Goal: Task Accomplishment & Management: Manage account settings

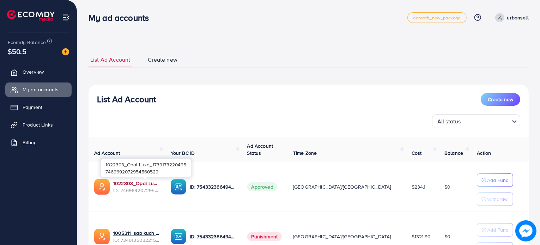
click at [155, 181] on link "1022303_Opal Luxe_1739173220495" at bounding box center [136, 183] width 46 height 7
click at [38, 127] on span "Product Links" at bounding box center [39, 124] width 30 height 7
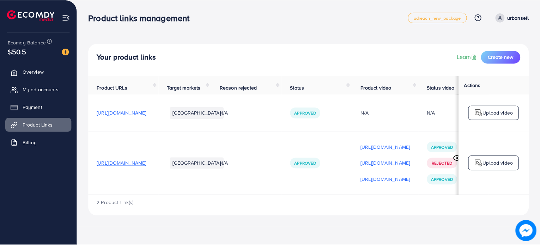
scroll to position [0, 117]
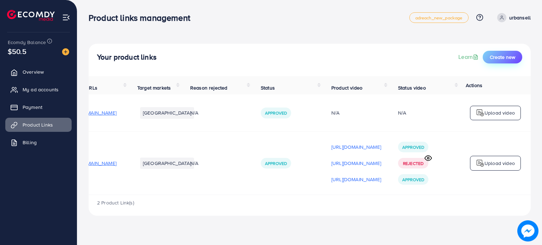
click at [513, 58] on span "Create new" at bounding box center [502, 57] width 25 height 7
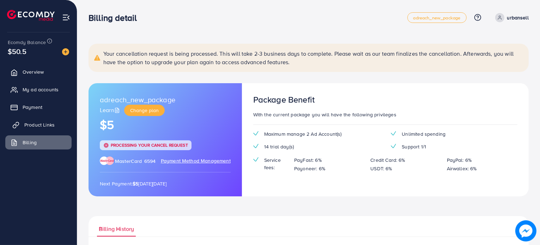
click at [34, 126] on span "Product Links" at bounding box center [39, 124] width 30 height 7
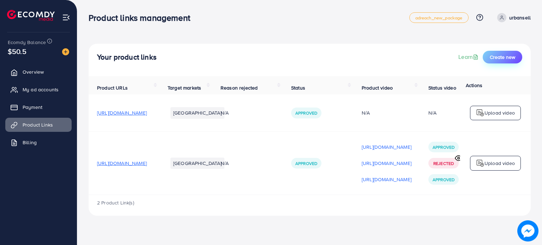
click at [510, 53] on button "Create new" at bounding box center [503, 57] width 40 height 13
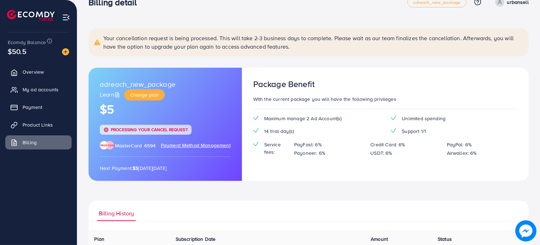
scroll to position [15, 0]
click at [150, 96] on span "Change plan" at bounding box center [144, 95] width 29 height 7
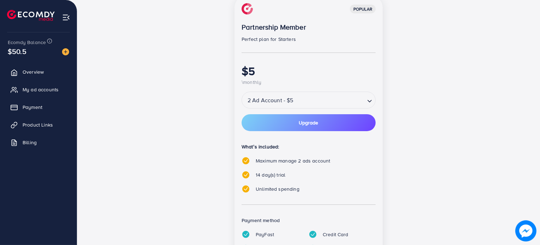
scroll to position [108, 0]
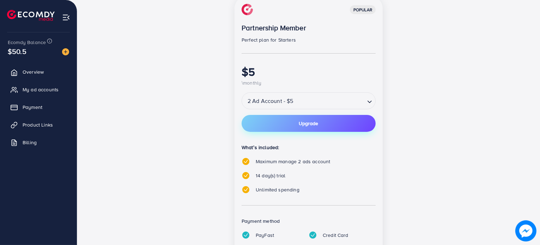
click at [324, 120] on button "Upgrade" at bounding box center [309, 123] width 134 height 17
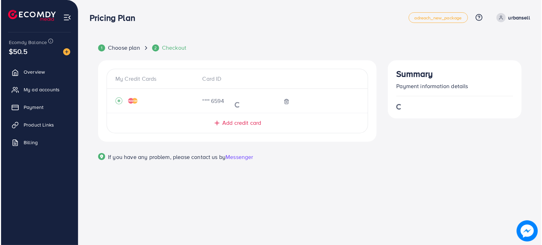
scroll to position [0, 0]
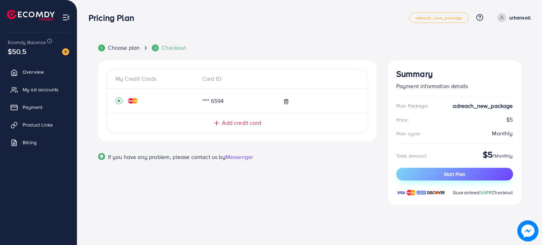
click at [478, 177] on button "Start Plan" at bounding box center [454, 174] width 117 height 13
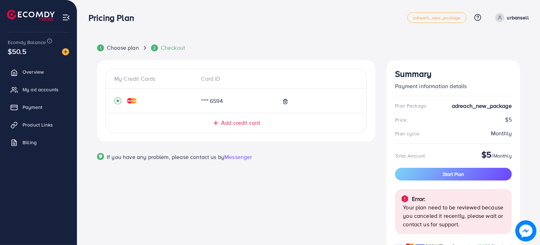
click at [69, 15] on img at bounding box center [66, 17] width 8 height 8
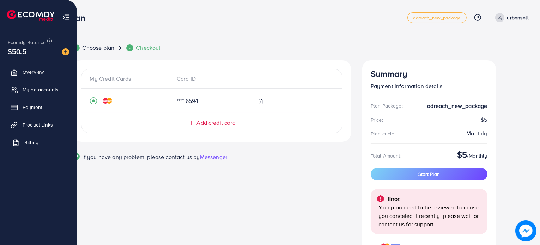
click at [43, 142] on link "Billing" at bounding box center [38, 143] width 66 height 14
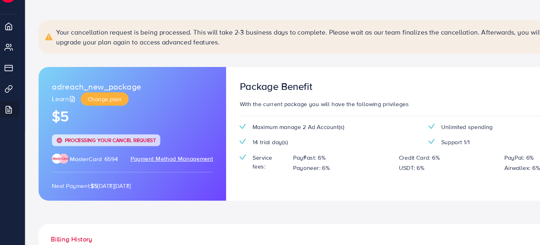
scroll to position [6, 0]
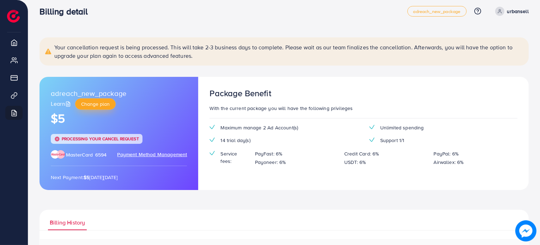
click at [96, 106] on span "Change plan" at bounding box center [95, 104] width 29 height 7
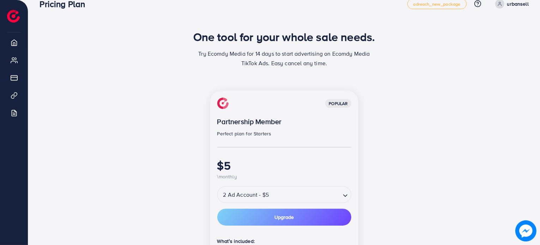
scroll to position [67, 0]
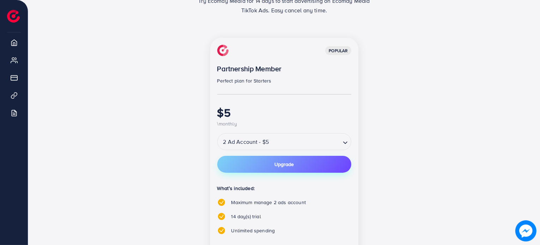
click at [292, 168] on button "Upgrade" at bounding box center [284, 164] width 134 height 17
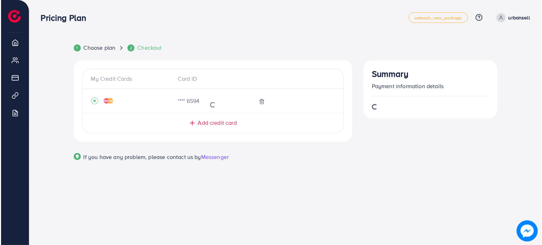
scroll to position [0, 0]
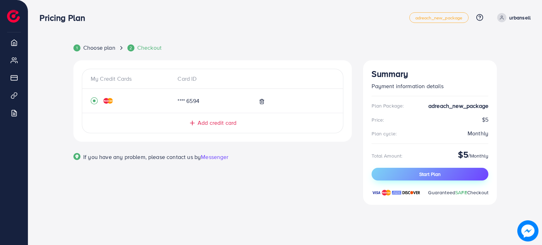
click at [426, 175] on span "Start Plan" at bounding box center [430, 174] width 22 height 7
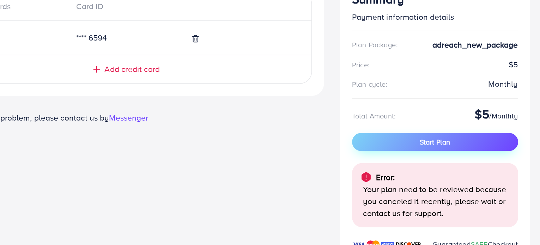
scroll to position [32, 0]
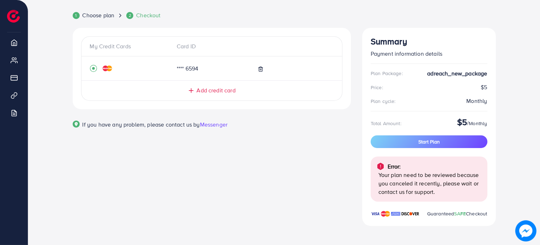
drag, startPoint x: 306, startPoint y: 169, endPoint x: 290, endPoint y: 174, distance: 16.9
click at [290, 174] on div "My Credit Cards Card ID **** 6594 Add credit card Email Card Number Expired CVC…" at bounding box center [212, 131] width 290 height 206
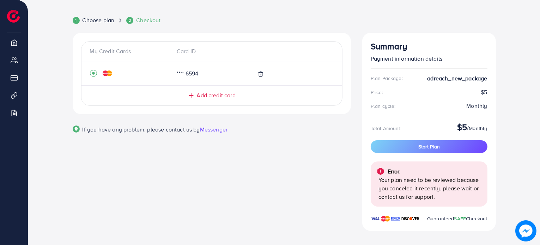
scroll to position [0, 0]
